Goal: Find specific page/section: Find specific page/section

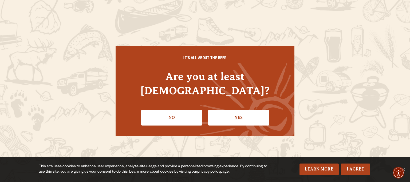
click at [226, 114] on link "Yes" at bounding box center [238, 116] width 61 height 15
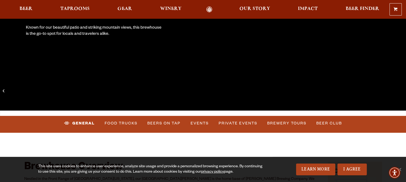
scroll to position [118, 19]
click at [103, 120] on link "Food Trucks" at bounding box center [121, 123] width 37 height 12
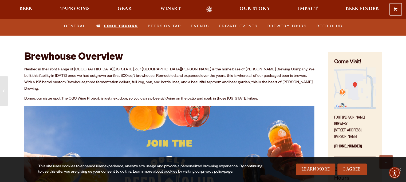
scroll to position [227, 0]
click at [114, 26] on link "Food Trucks" at bounding box center [116, 26] width 47 height 12
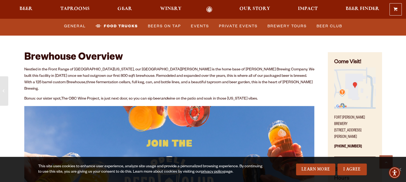
click at [96, 106] on img at bounding box center [169, 169] width 290 height 126
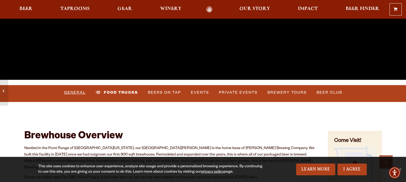
scroll to position [148, 0]
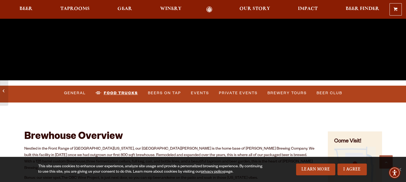
click at [129, 93] on link "Food Trucks" at bounding box center [116, 93] width 47 height 12
click at [155, 96] on link "Beers on Tap" at bounding box center [164, 93] width 37 height 12
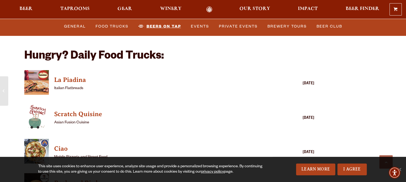
scroll to position [1279, 5]
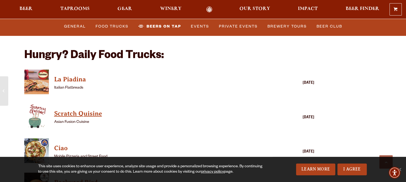
click at [54, 109] on h4 "Scratch Quisine" at bounding box center [161, 113] width 215 height 9
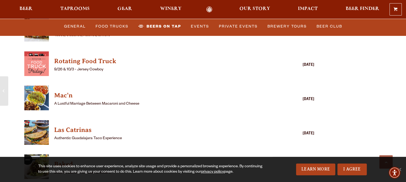
scroll to position [1481, 7]
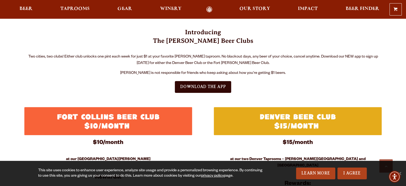
scroll to position [161, 0]
